Goal: Transaction & Acquisition: Purchase product/service

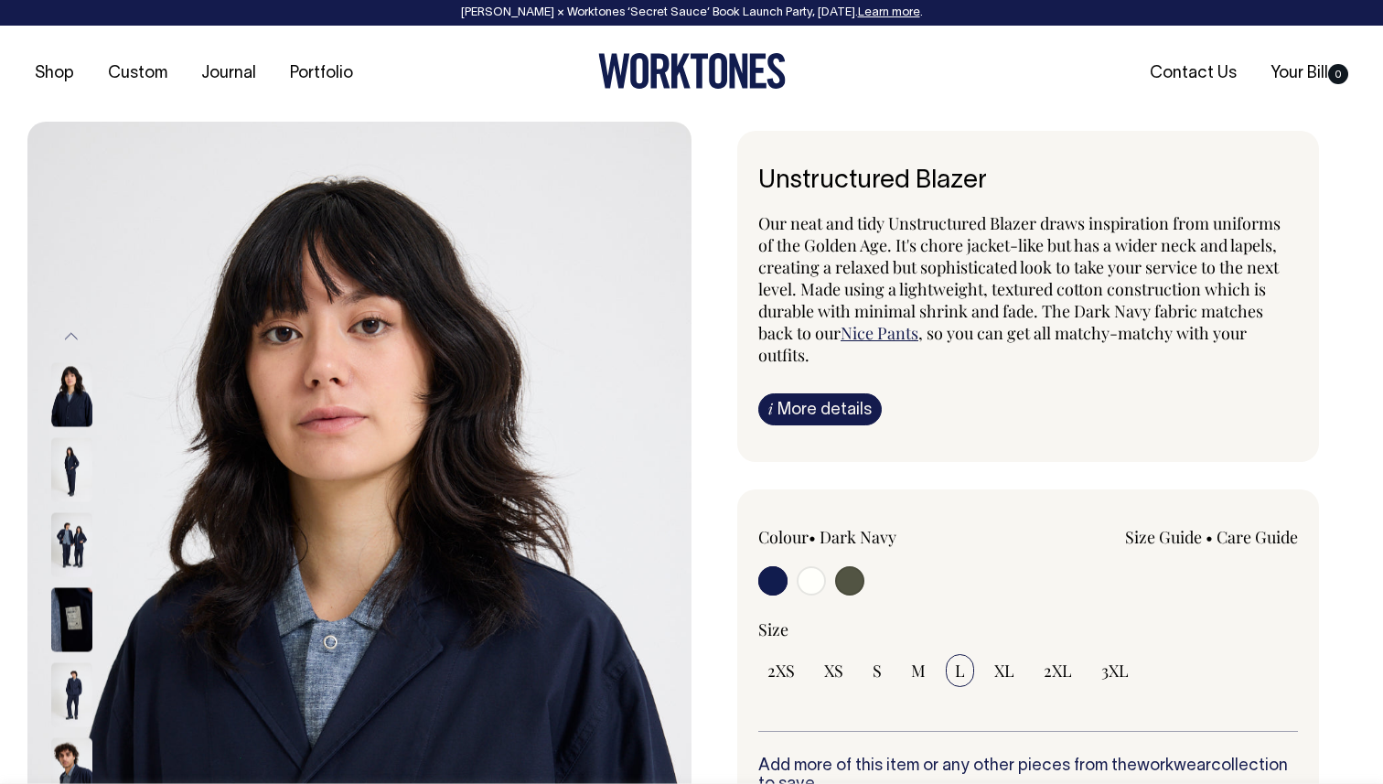
click at [67, 473] on img at bounding box center [71, 470] width 41 height 64
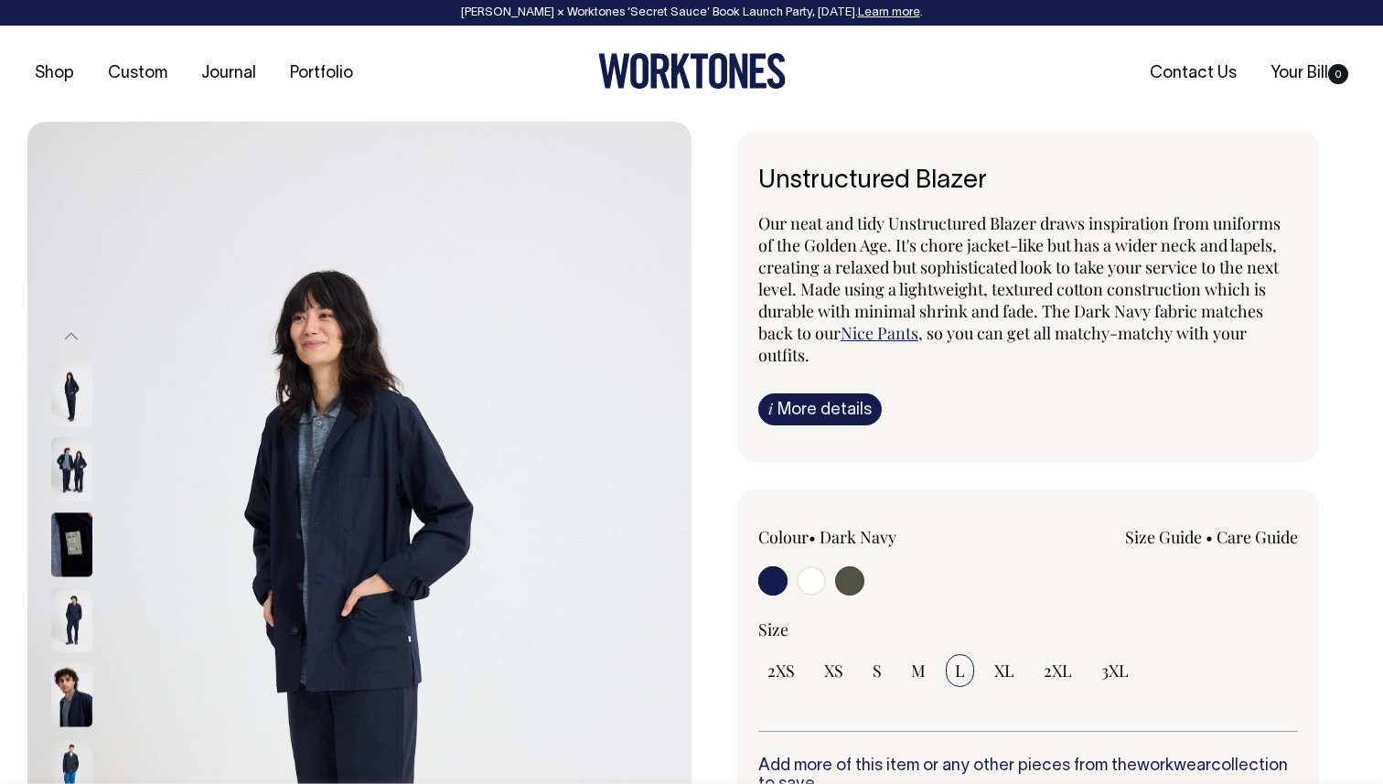
click at [73, 480] on img at bounding box center [71, 470] width 41 height 64
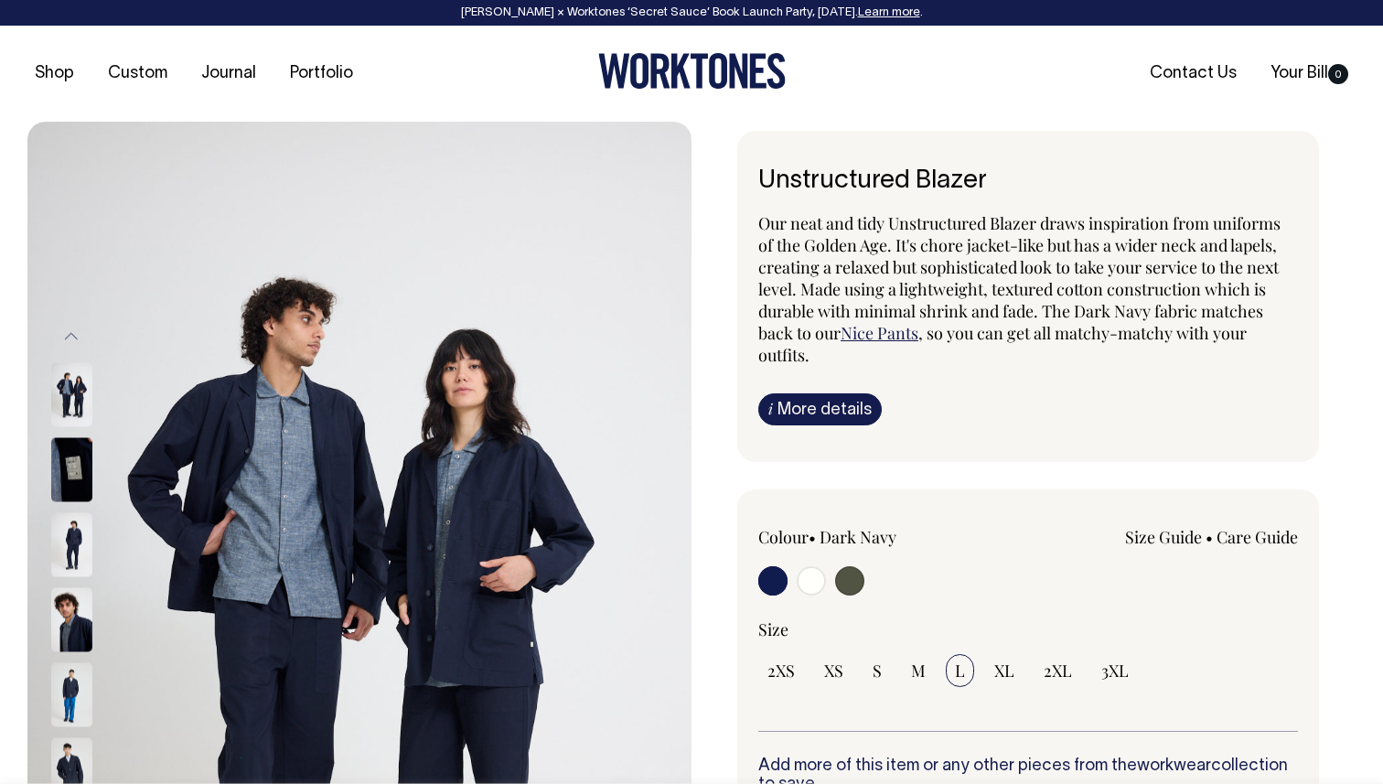
click at [65, 578] on div at bounding box center [95, 545] width 91 height 75
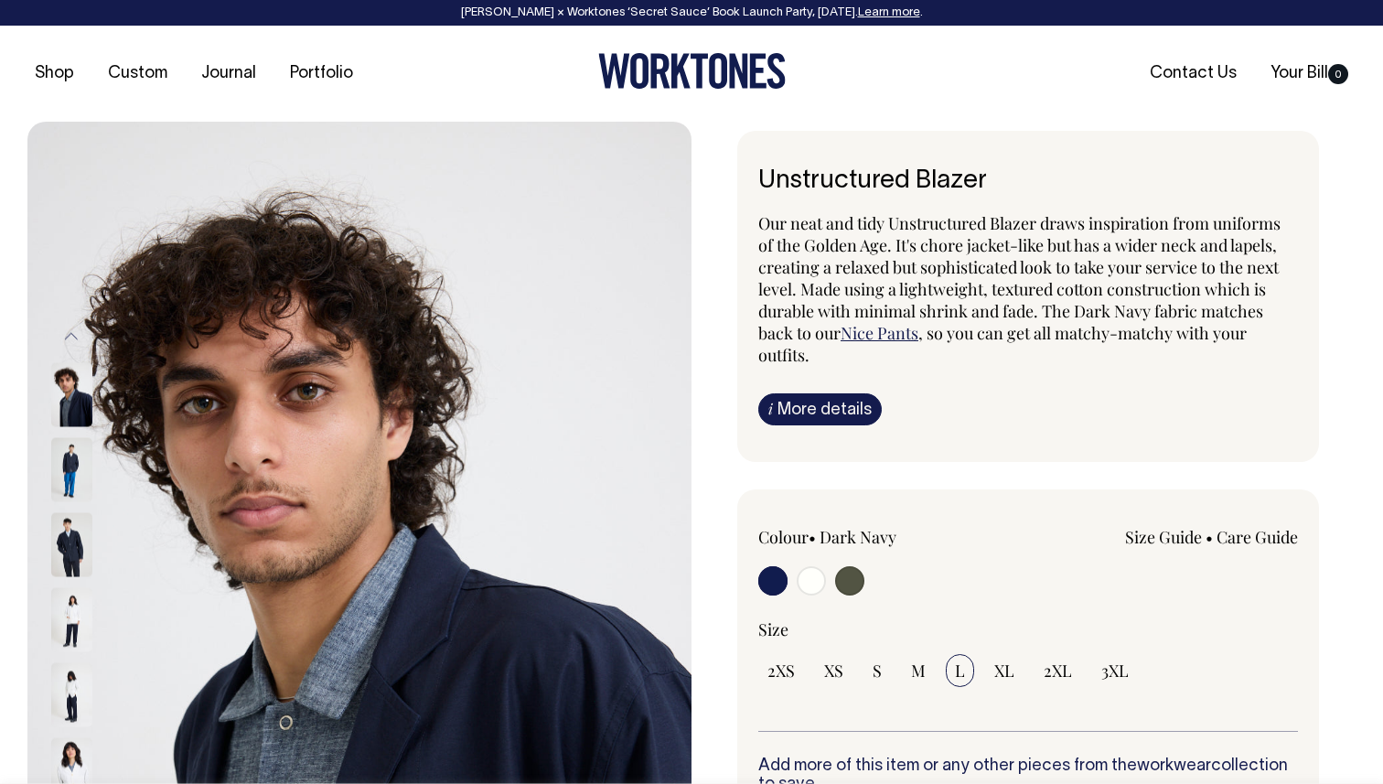
click at [810, 572] on input "radio" at bounding box center [811, 580] width 29 height 29
radio input "true"
select select "Off-White"
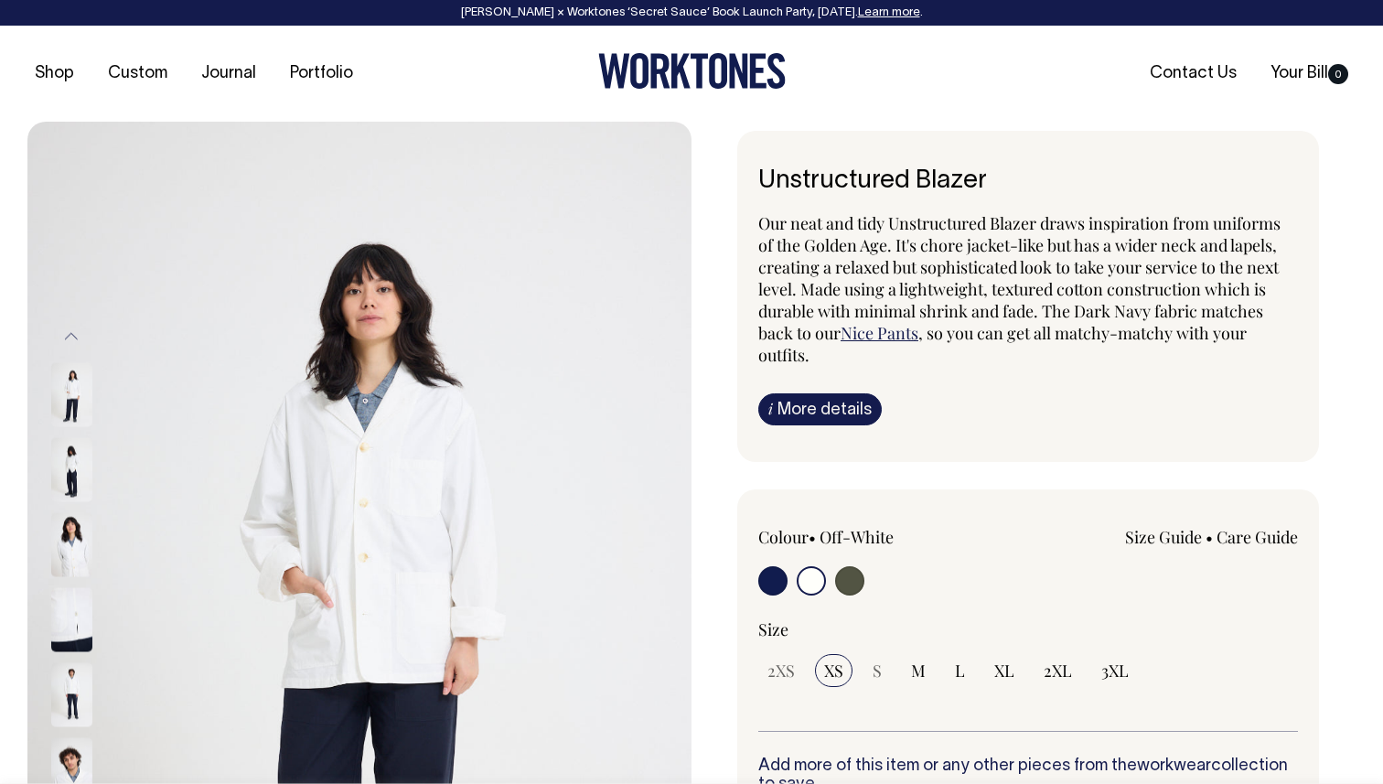
click at [845, 578] on input "radio" at bounding box center [849, 580] width 29 height 29
radio input "true"
radio input "false"
radio input "true"
select select "Olive"
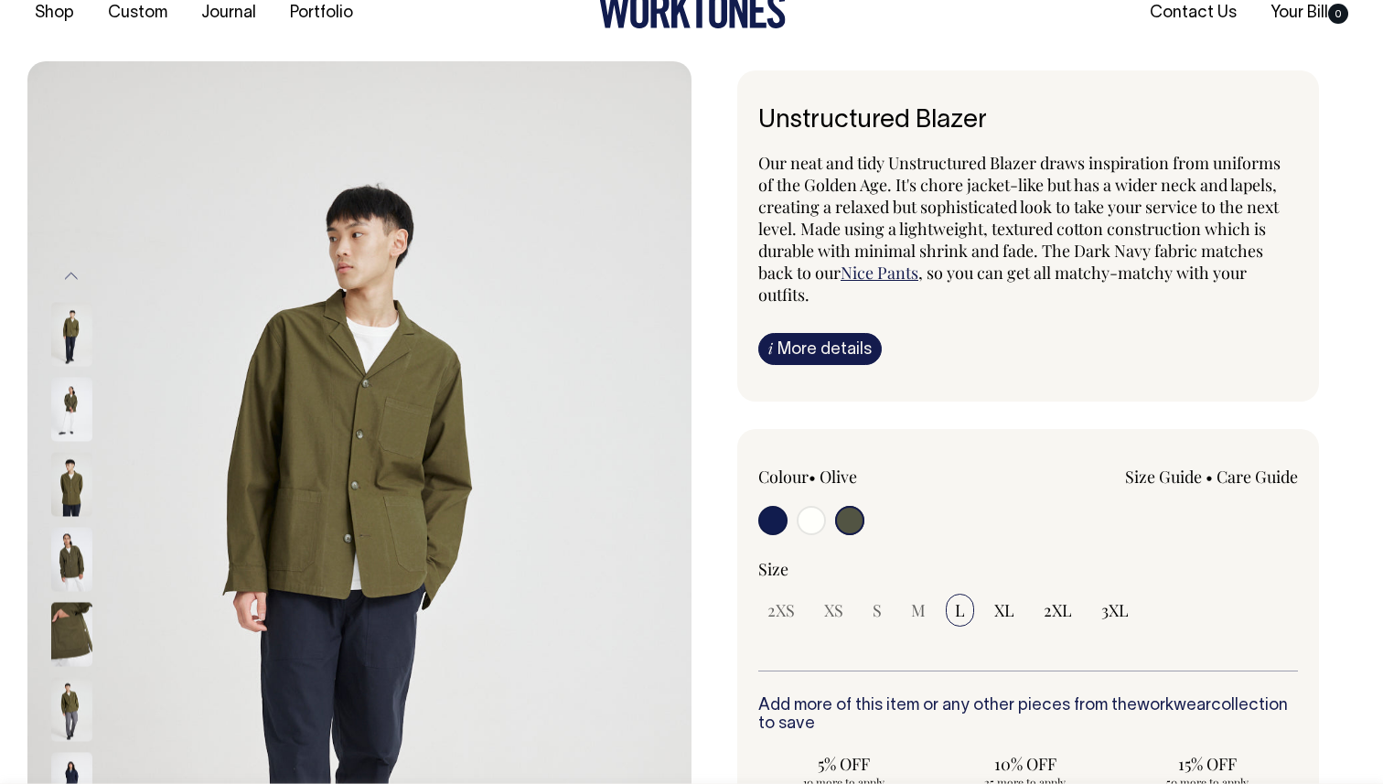
scroll to position [58, 0]
